Goal: Task Accomplishment & Management: Use online tool/utility

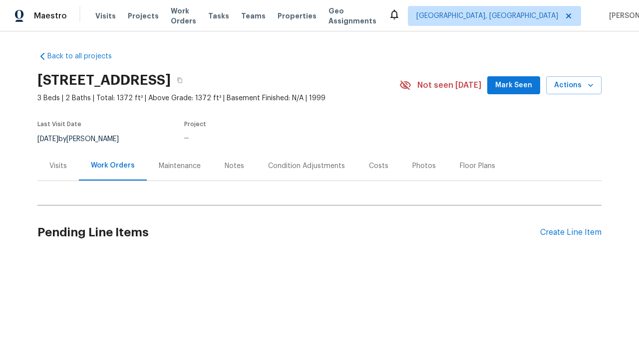
click at [567, 233] on div "Create Line Item" at bounding box center [570, 232] width 61 height 9
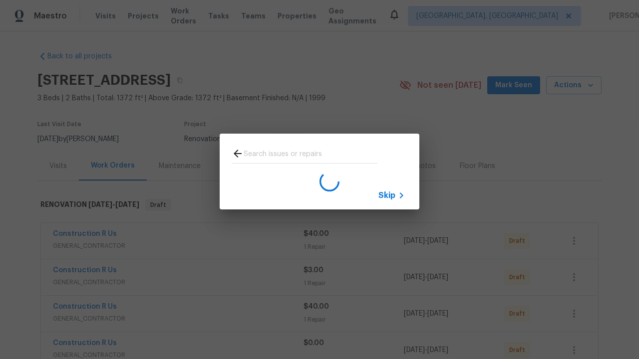
click at [387, 195] on span "Skip" at bounding box center [386, 196] width 17 height 10
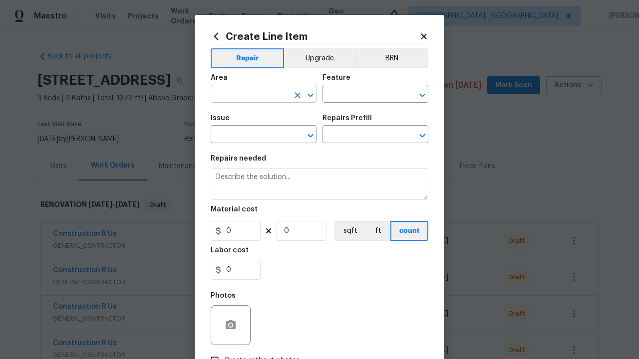
click at [246, 95] on input "text" at bounding box center [250, 94] width 78 height 15
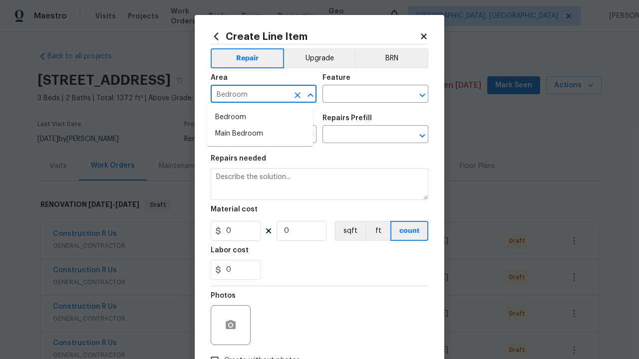
click at [260, 117] on li "Bedroom" at bounding box center [260, 117] width 106 height 16
type input "Bedroom"
click at [357, 95] on input "text" at bounding box center [361, 94] width 78 height 15
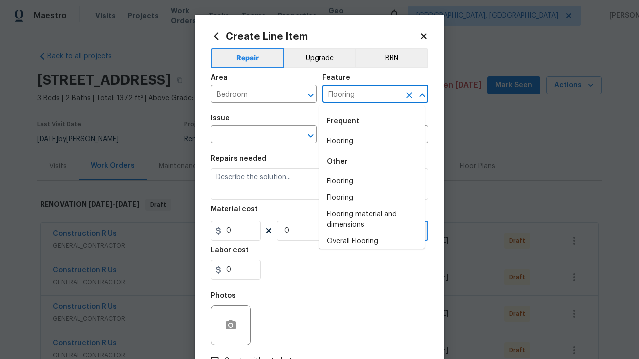
click at [368, 141] on li "Flooring" at bounding box center [372, 141] width 106 height 16
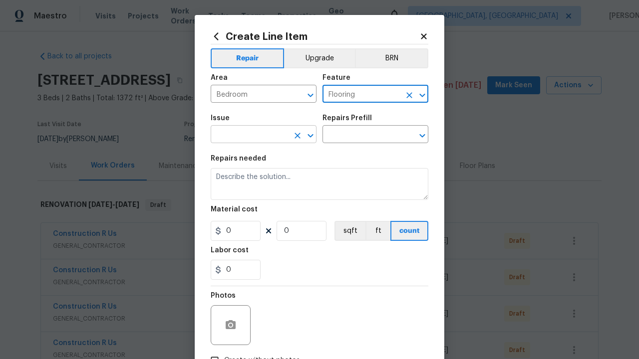
type input "Flooring"
click at [246, 136] on input "text" at bounding box center [250, 135] width 78 height 15
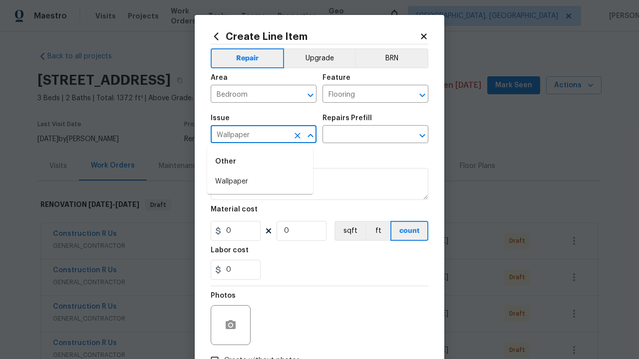
click at [260, 182] on li "Wallpaper" at bounding box center [260, 182] width 106 height 16
type input "Wallpaper"
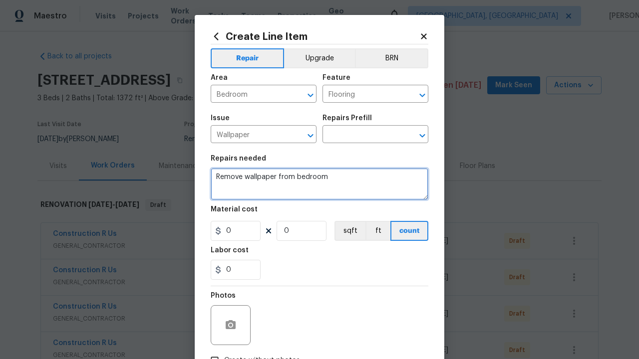
type textarea "Remove wallpaper from bedroom"
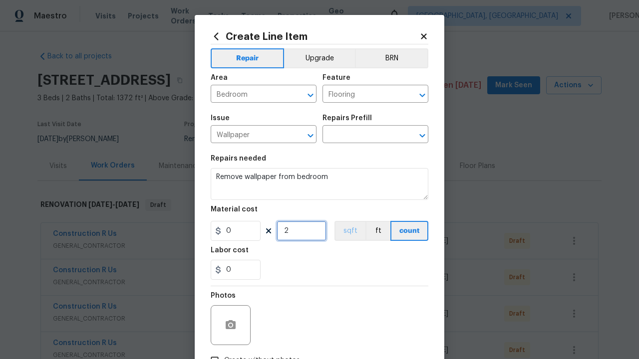
type input "2"
click at [345, 232] on button "sqft" at bounding box center [349, 231] width 31 height 20
click at [211, 351] on input "Create without photos" at bounding box center [214, 360] width 19 height 19
checkbox input "true"
